Goal: Information Seeking & Learning: Learn about a topic

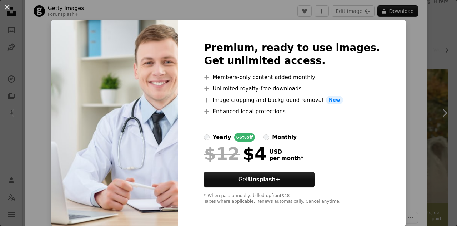
scroll to position [4, 0]
click at [400, 95] on div "An X shape Premium, ready to use images. Get unlimited access. A plus sign Memb…" at bounding box center [228, 113] width 457 height 226
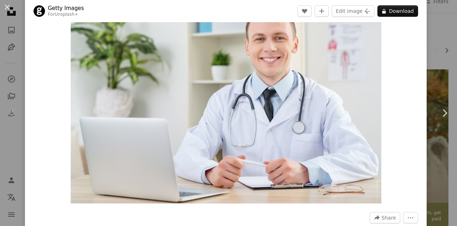
click at [400, 95] on div "Zoom in" at bounding box center [225, 99] width 401 height 214
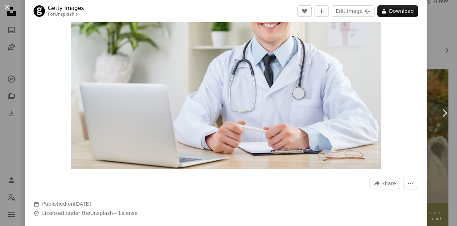
scroll to position [107, 0]
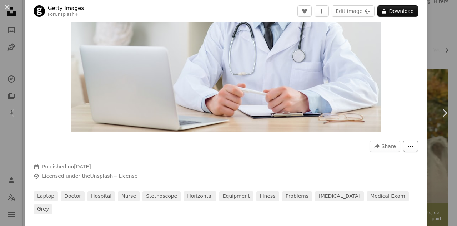
click at [407, 147] on icon "More Actions" at bounding box center [410, 146] width 6 height 6
click at [407, 146] on icon "More Actions" at bounding box center [410, 146] width 6 height 6
click at [8, 7] on button "An X shape" at bounding box center [7, 7] width 9 height 9
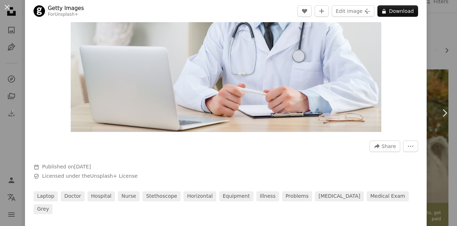
click at [8, 7] on icon "Unsplash logo Unsplash Home" at bounding box center [11, 11] width 14 height 14
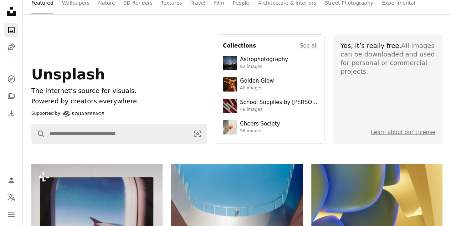
scroll to position [71, 0]
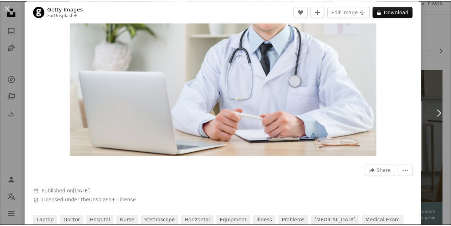
scroll to position [71, 0]
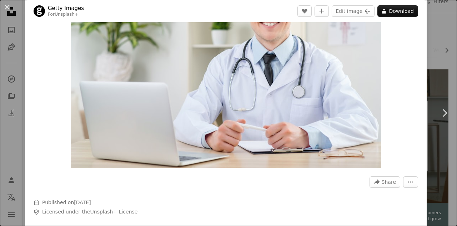
click at [436, 31] on div "An X shape Chevron left Chevron right Getty Images For Unsplash+ A heart A plus…" at bounding box center [228, 113] width 457 height 226
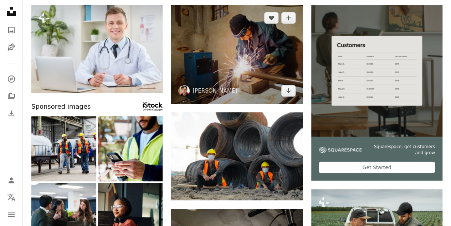
scroll to position [100, 0]
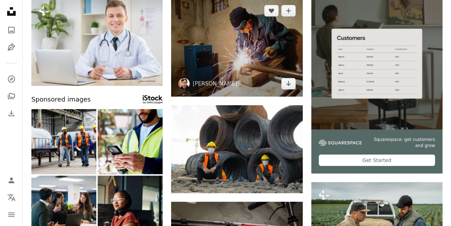
click at [250, 58] on img at bounding box center [236, 47] width 131 height 98
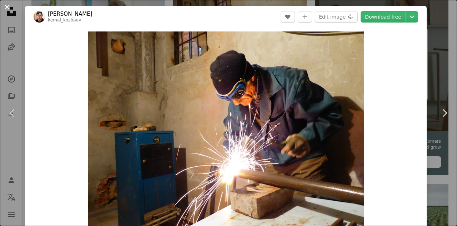
click at [4, 7] on button "An X shape" at bounding box center [7, 7] width 9 height 9
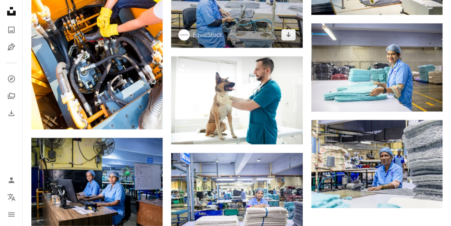
scroll to position [635, 0]
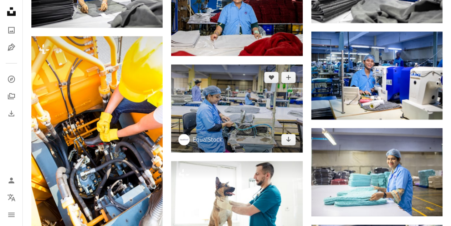
click at [216, 89] on img at bounding box center [236, 108] width 131 height 88
click at [216, 89] on body "**********" at bounding box center [225, 10] width 451 height 1291
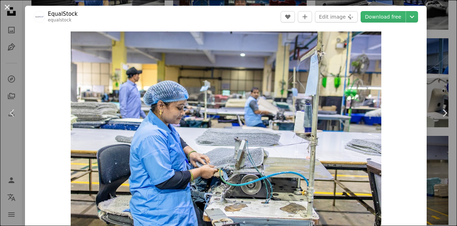
click at [7, 9] on button "An X shape" at bounding box center [7, 7] width 9 height 9
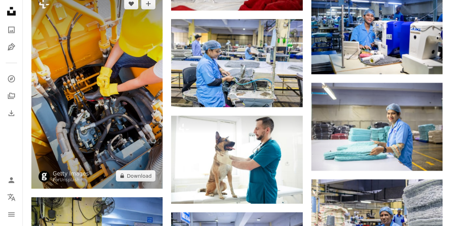
scroll to position [671, 0]
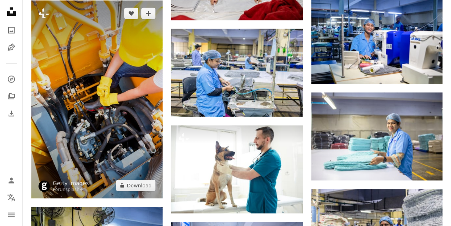
click at [106, 84] on img at bounding box center [96, 98] width 131 height 197
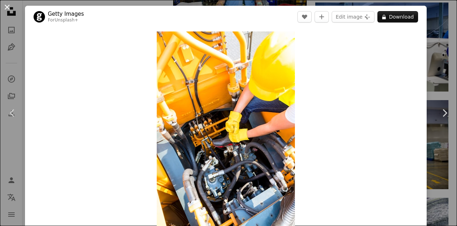
click at [4, 3] on button "An X shape" at bounding box center [7, 7] width 9 height 9
